Goal: Find specific page/section: Locate a particular part of the current website

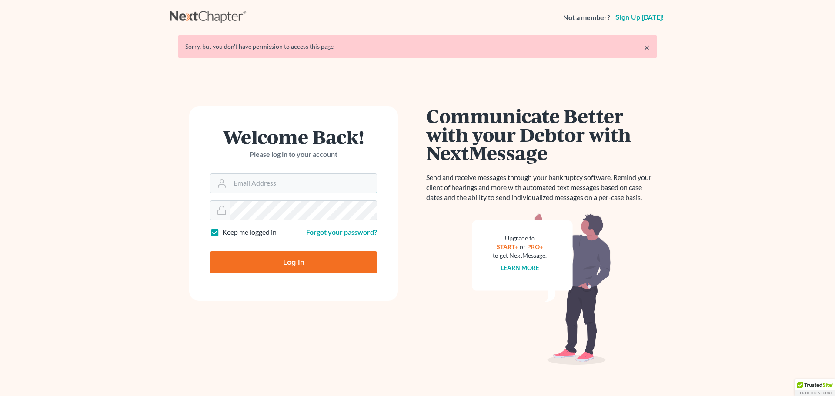
type input "[PERSON_NAME][EMAIL_ADDRESS][DOMAIN_NAME]"
click at [284, 252] on input "Log In" at bounding box center [293, 262] width 167 height 22
type input "Thinking..."
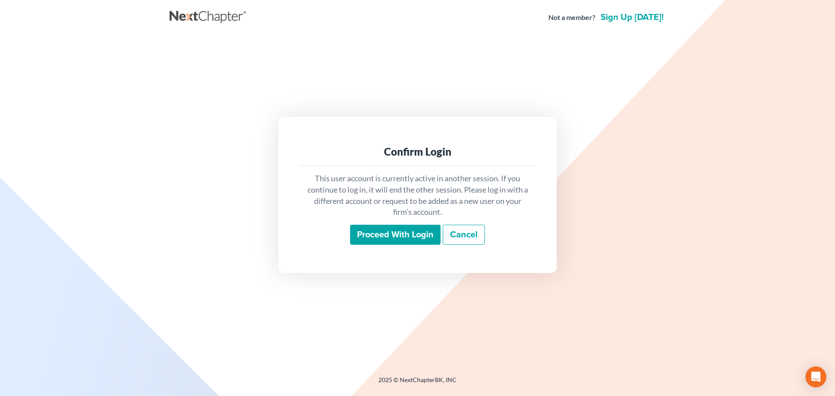
click at [394, 231] on input "Proceed with login" at bounding box center [395, 235] width 90 height 20
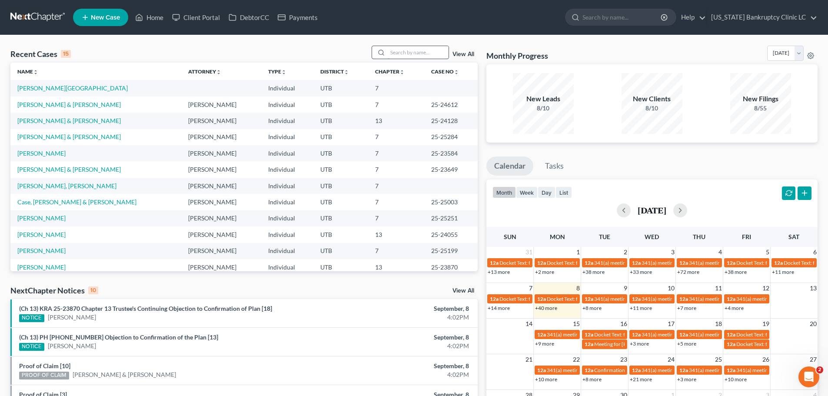
click at [409, 52] on input "search" at bounding box center [418, 52] width 61 height 13
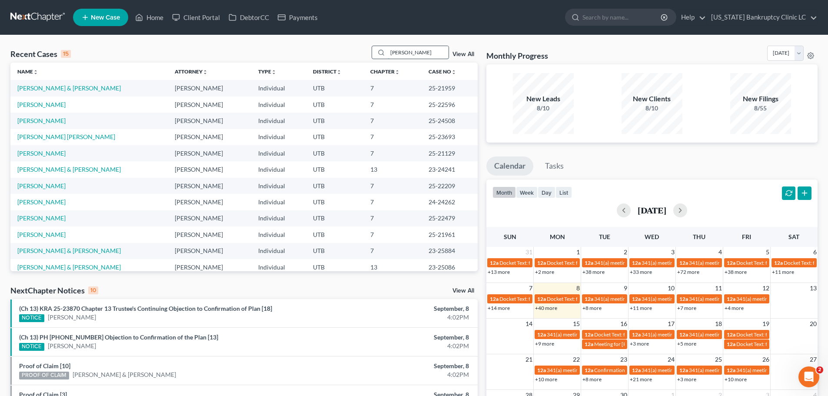
type input "critchlow"
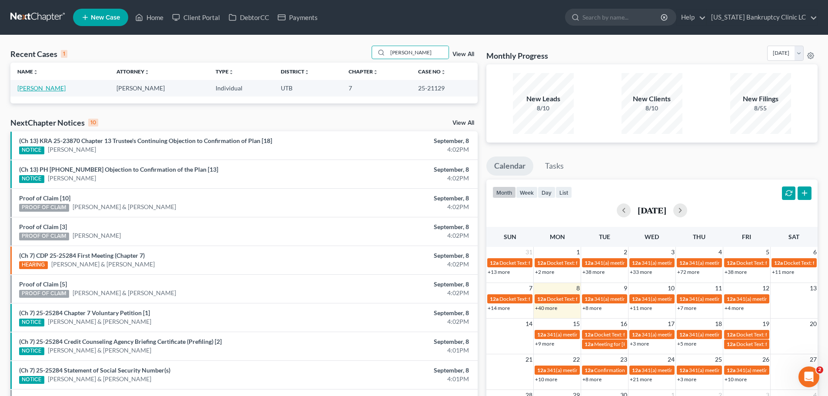
click at [32, 88] on link "Critchlow, Tyler" at bounding box center [41, 87] width 48 height 7
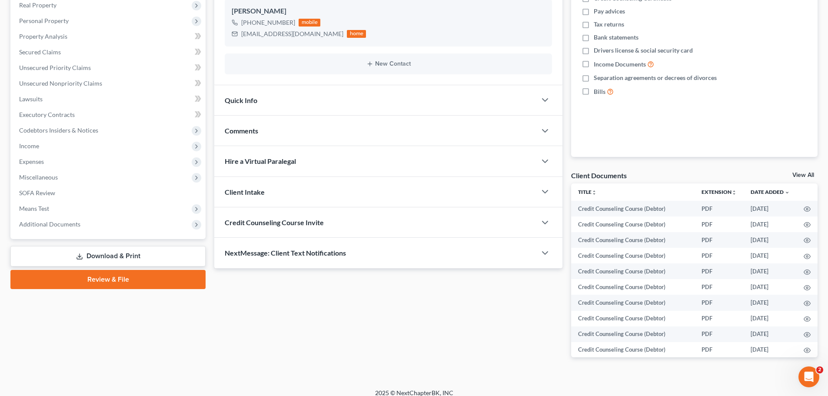
scroll to position [164, 0]
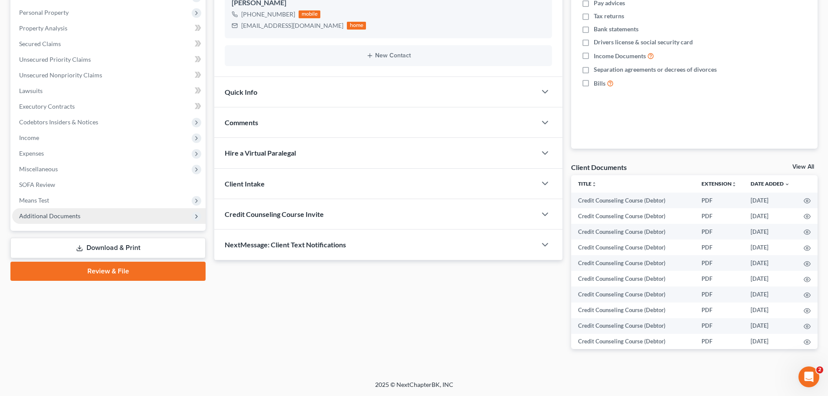
click at [47, 217] on span "Additional Documents" at bounding box center [49, 215] width 61 height 7
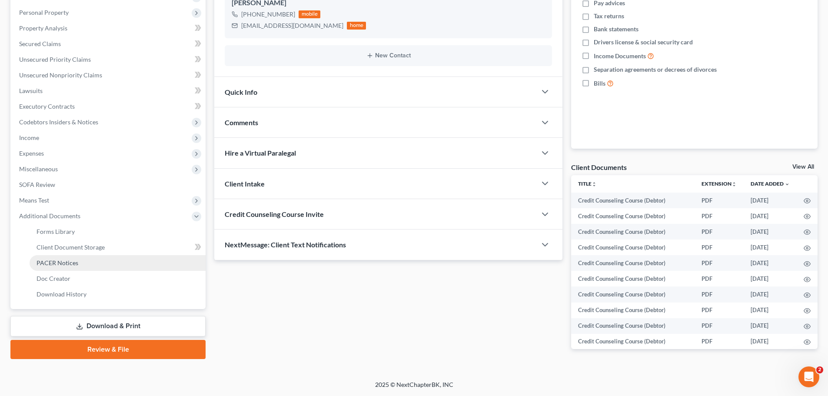
click at [64, 266] on span "PACER Notices" at bounding box center [58, 262] width 42 height 7
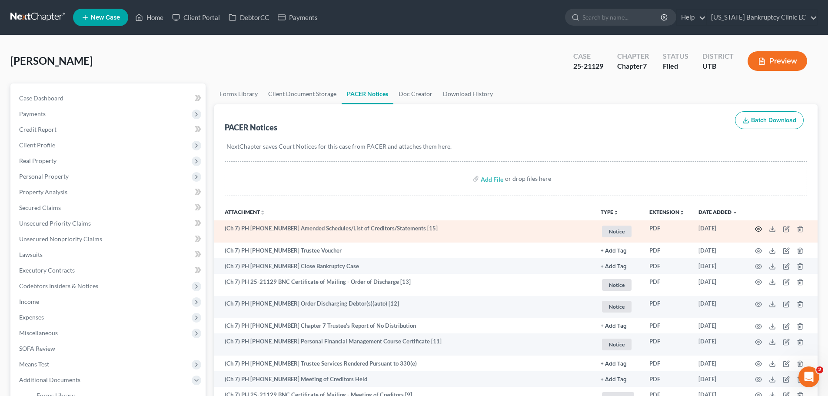
click at [758, 229] on icon "button" at bounding box center [758, 229] width 7 height 7
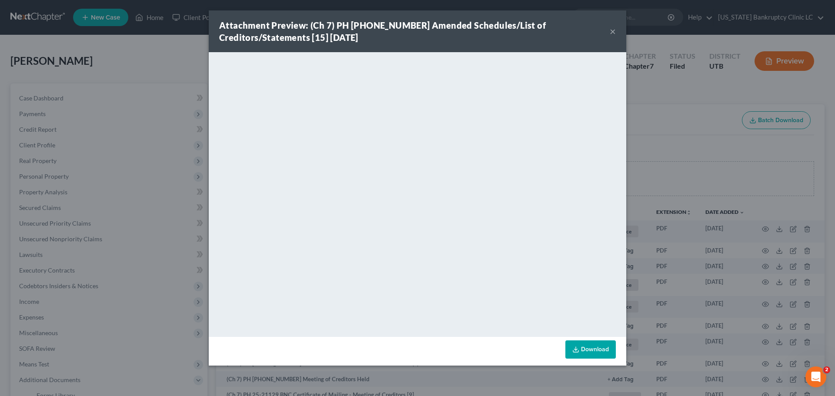
click at [612, 30] on button "×" at bounding box center [613, 31] width 6 height 10
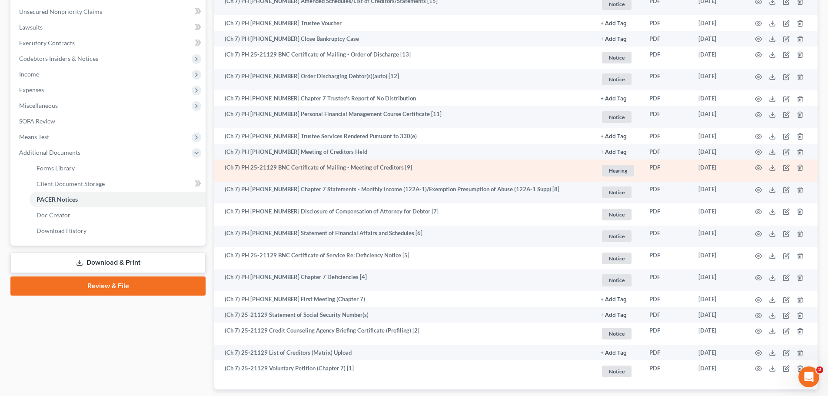
scroll to position [151, 0]
